Goal: Task Accomplishment & Management: Manage account settings

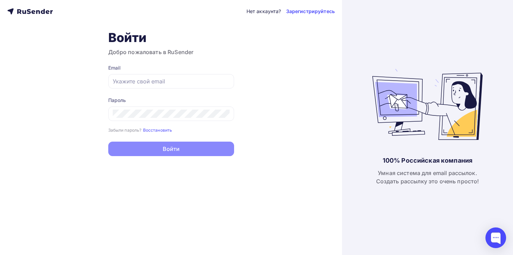
type input "[EMAIL_ADDRESS]"
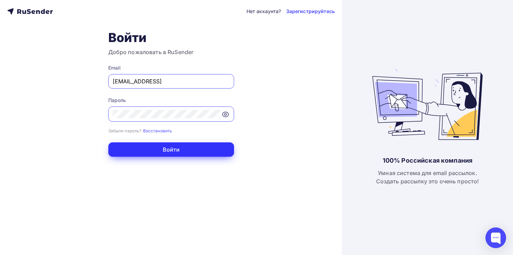
click at [170, 150] on button "Войти" at bounding box center [171, 149] width 126 height 14
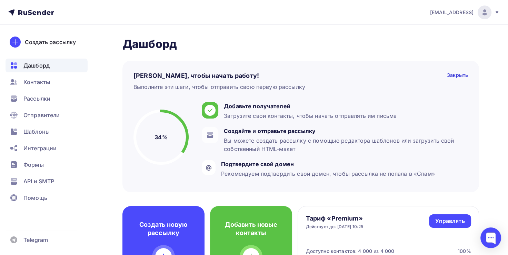
click at [468, 13] on span "[EMAIL_ADDRESS]" at bounding box center [451, 12] width 43 height 7
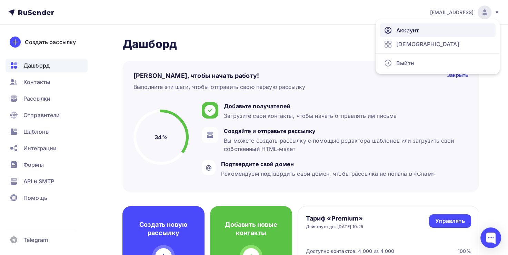
click at [427, 32] on link "Аккаунт" at bounding box center [438, 30] width 116 height 14
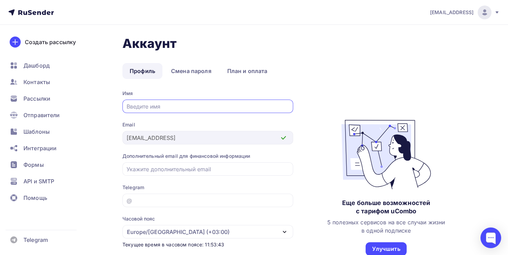
scroll to position [1, 0]
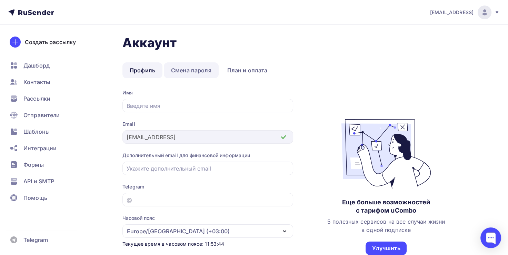
click at [193, 74] on link "Смена пароля" at bounding box center [191, 70] width 55 height 16
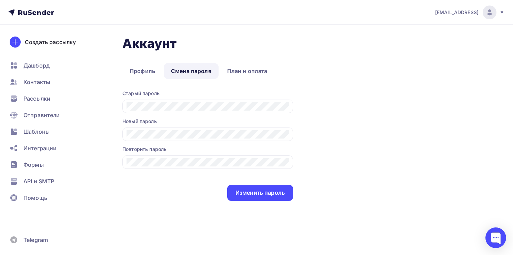
click at [205, 97] on div "Старый пароль" at bounding box center [207, 93] width 171 height 7
click at [203, 101] on div at bounding box center [207, 106] width 171 height 13
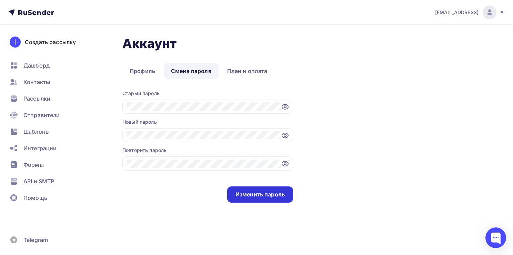
click at [262, 197] on div "Изменить пароль" at bounding box center [260, 195] width 49 height 8
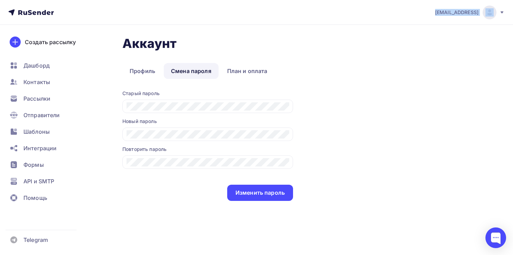
drag, startPoint x: 410, startPoint y: 11, endPoint x: 480, endPoint y: 14, distance: 70.1
click at [481, 15] on nav "[EMAIL_ADDRESS] Аккаунт Тарифы Выйти Создать рассылку [GEOGRAPHIC_DATA] Контакт…" at bounding box center [256, 12] width 513 height 25
copy div "[EMAIL_ADDRESS]"
